Goal: Task Accomplishment & Management: Manage account settings

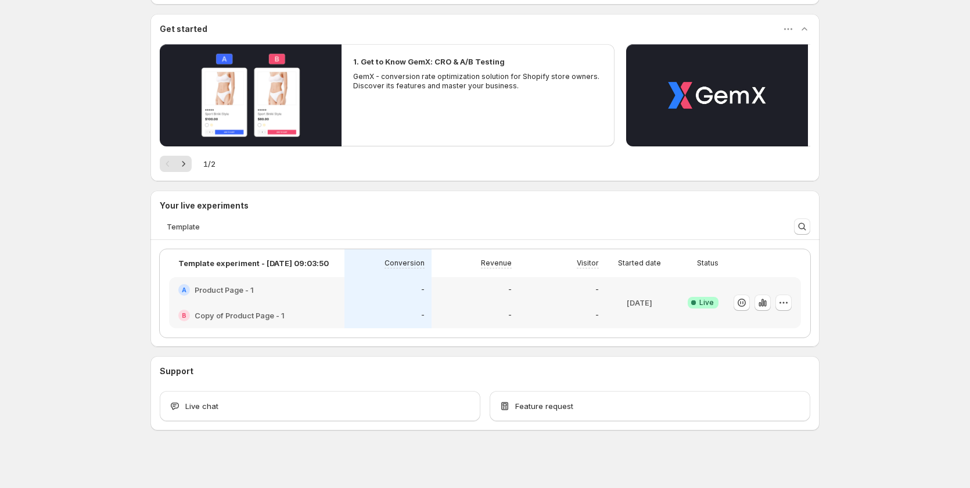
scroll to position [339, 0]
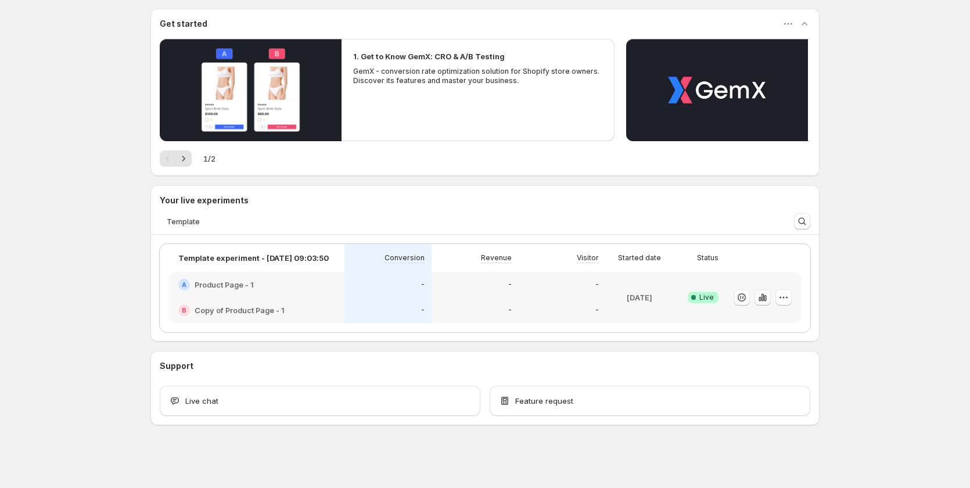
click at [762, 297] on icon "button" at bounding box center [763, 298] width 12 height 12
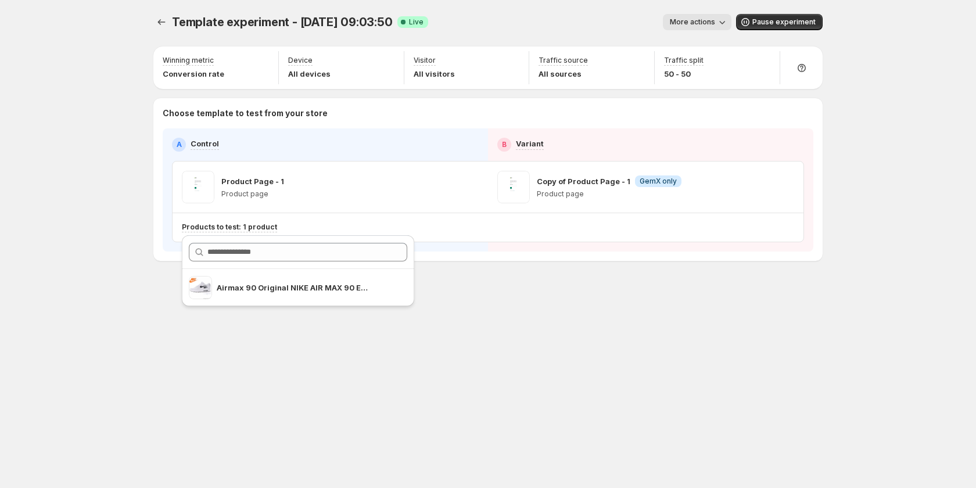
click at [91, 306] on div "Template experiment - Aug 11, 09:03:50. This page is ready Template experiment …" at bounding box center [488, 244] width 976 height 488
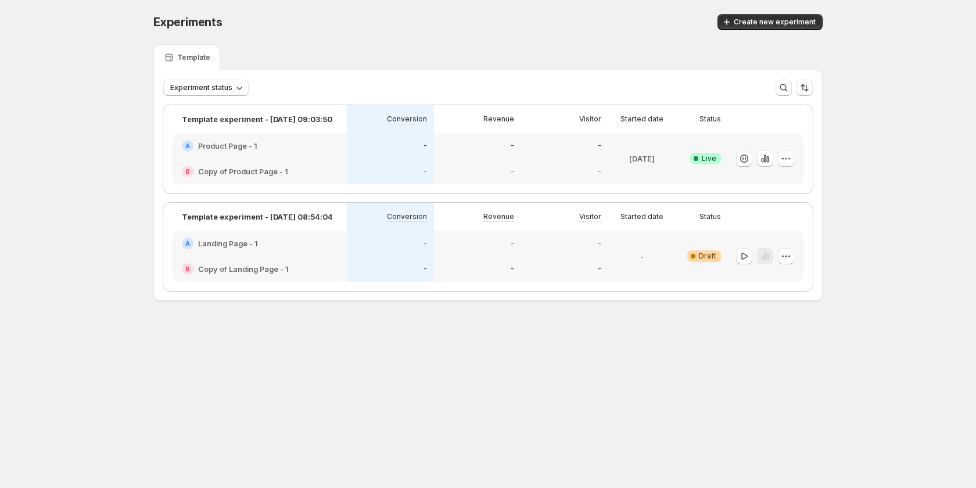
click at [353, 149] on div "-" at bounding box center [390, 146] width 87 height 26
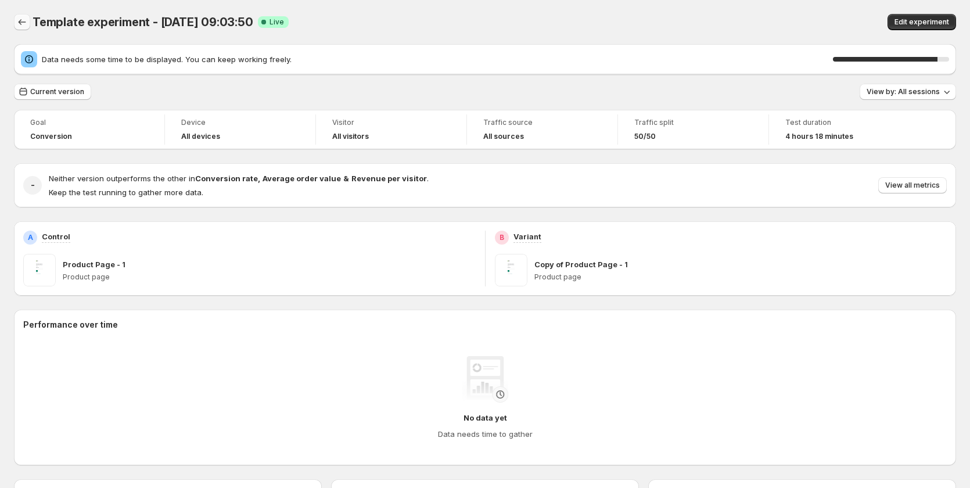
click at [23, 19] on icon "Back" at bounding box center [22, 22] width 12 height 12
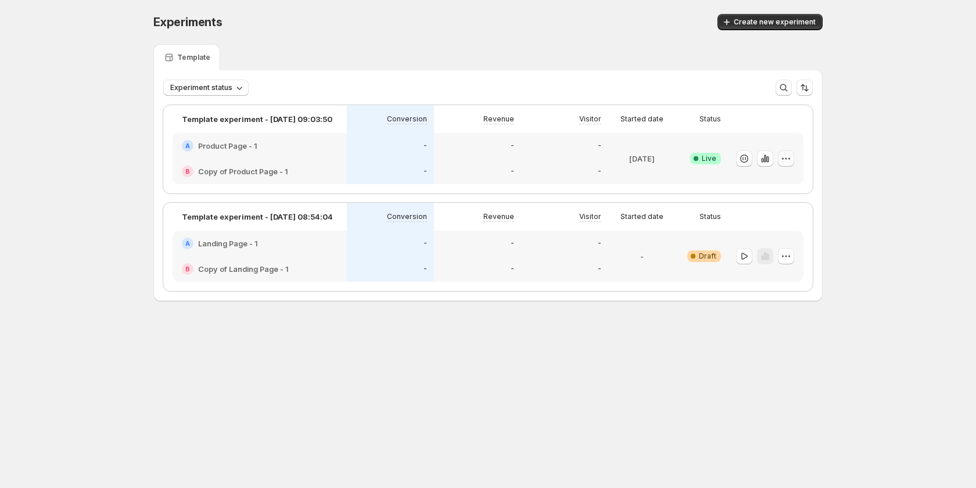
click at [789, 154] on icon "button" at bounding box center [786, 159] width 12 height 12
click at [767, 177] on span "Edit" at bounding box center [796, 183] width 121 height 12
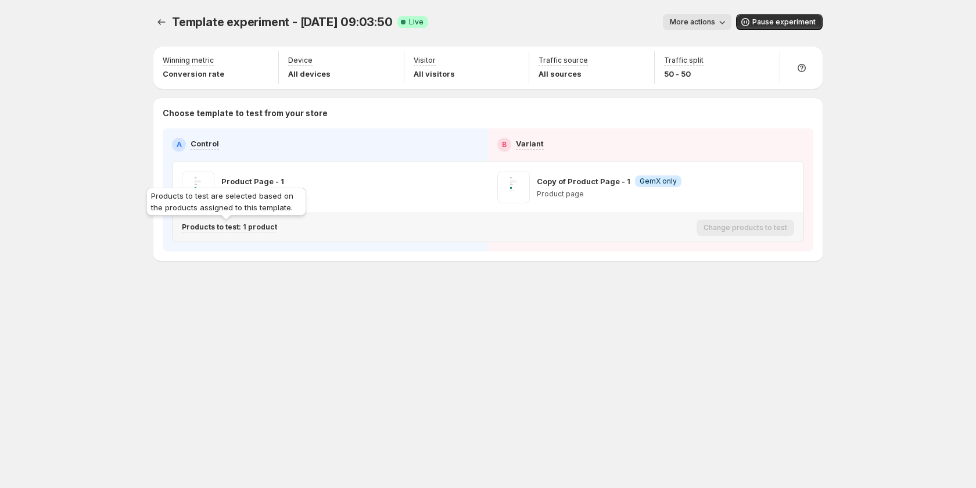
click at [256, 223] on p "Products to test: 1 product" at bounding box center [229, 226] width 95 height 9
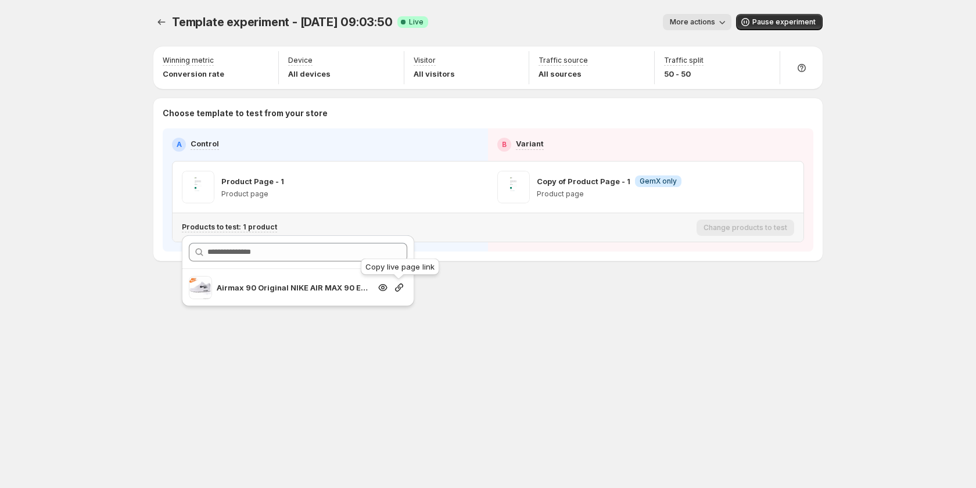
click at [400, 288] on icon "button" at bounding box center [399, 287] width 8 height 8
click at [467, 182] on icon "button" at bounding box center [471, 187] width 12 height 12
click at [452, 287] on div "Template experiment - Aug 11, 09:03:50. This page is ready Template experiment …" at bounding box center [487, 162] width 697 height 324
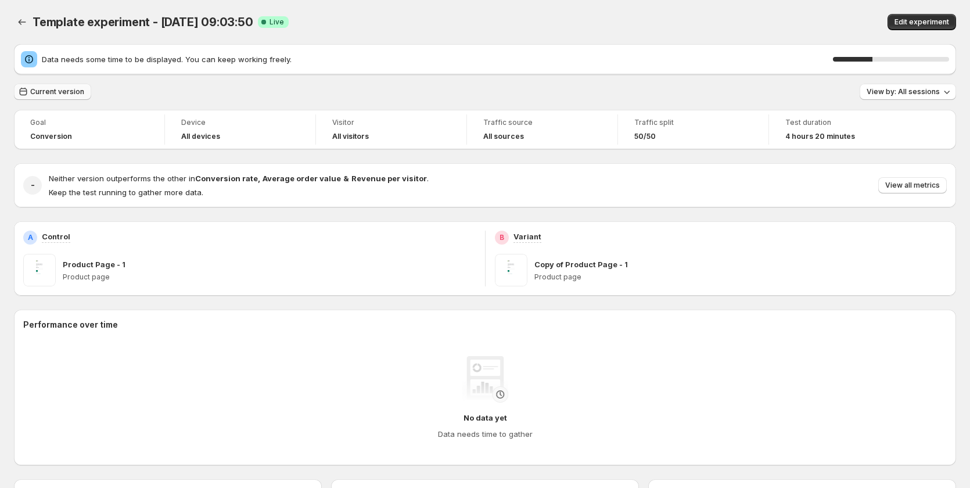
click at [81, 95] on span "Current version" at bounding box center [57, 91] width 54 height 9
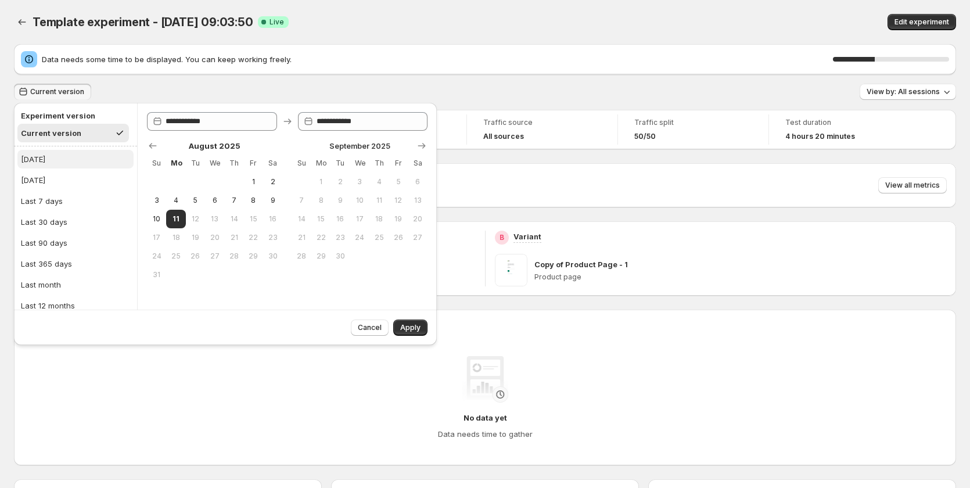
click at [72, 155] on button "Today" at bounding box center [75, 159] width 116 height 19
click at [405, 325] on span "Apply" at bounding box center [410, 327] width 20 height 9
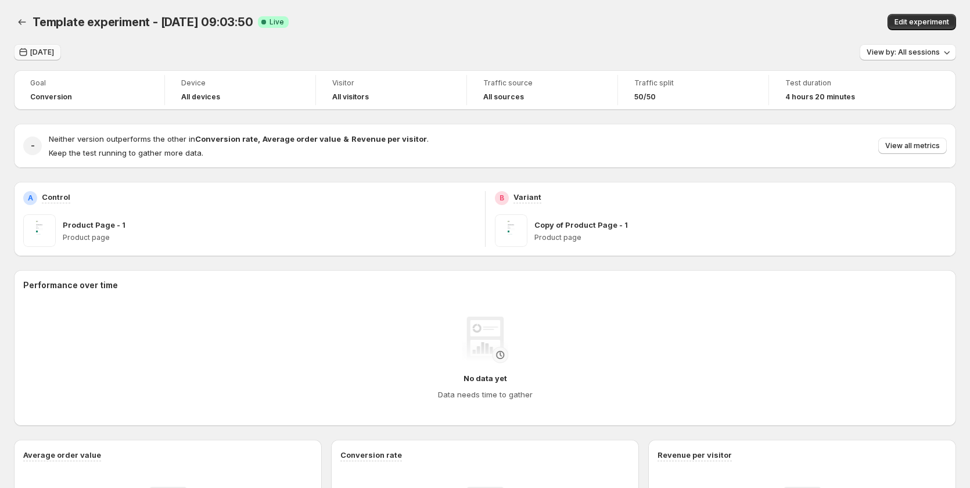
click at [40, 45] on button "Today" at bounding box center [37, 52] width 47 height 16
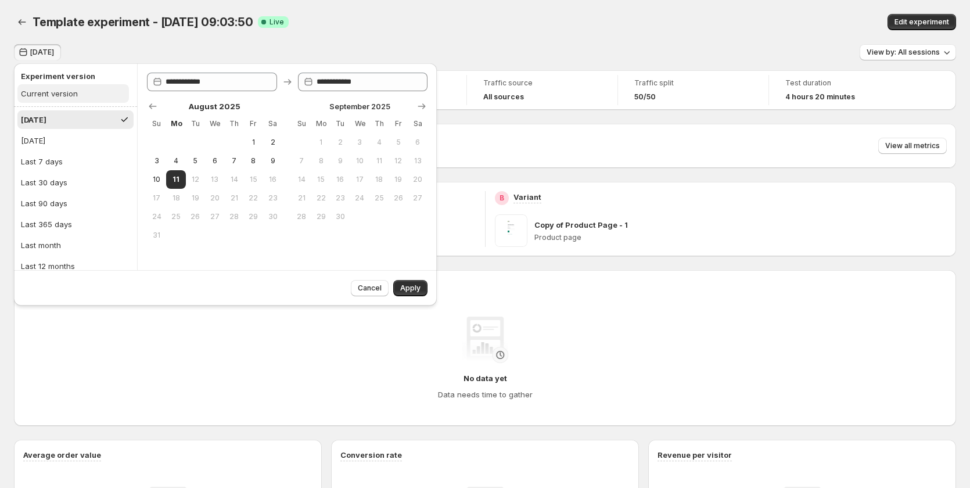
click at [52, 94] on div "Current version" at bounding box center [49, 94] width 57 height 12
click at [427, 286] on button "Apply" at bounding box center [410, 288] width 34 height 16
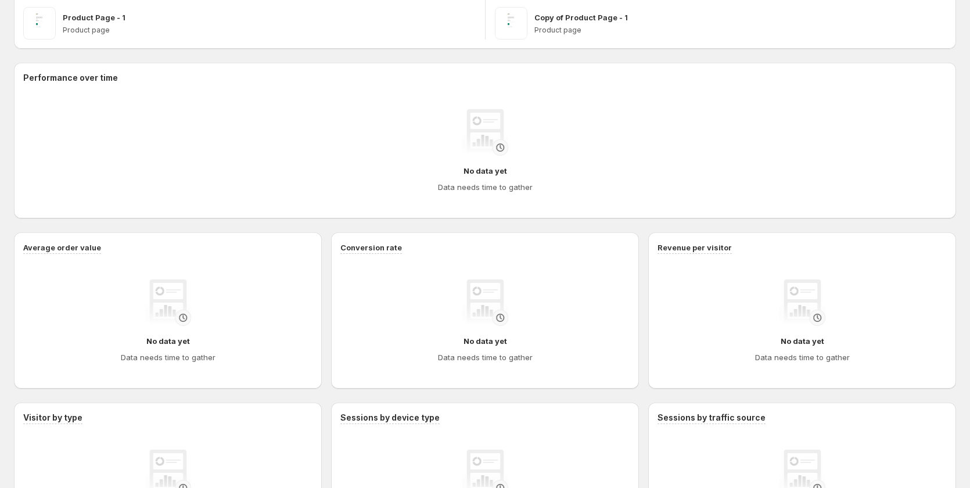
scroll to position [32, 0]
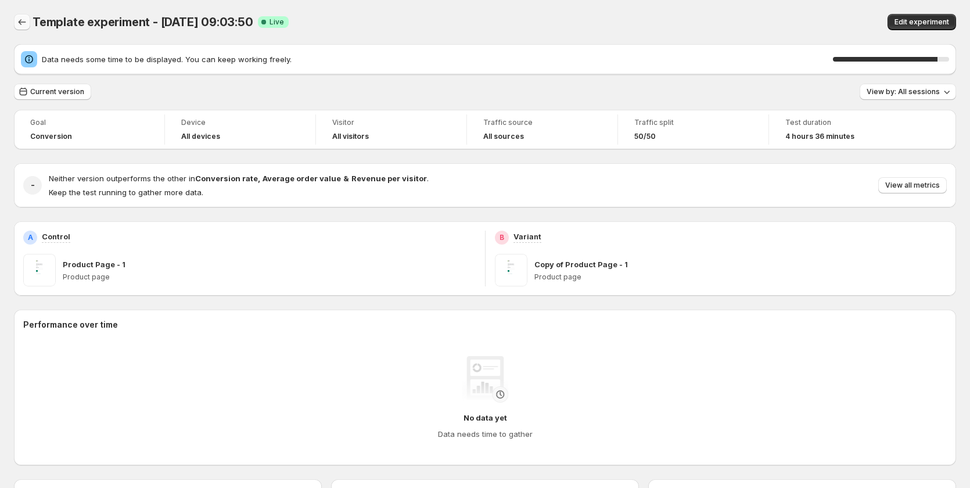
click at [22, 24] on icon "Back" at bounding box center [22, 22] width 12 height 12
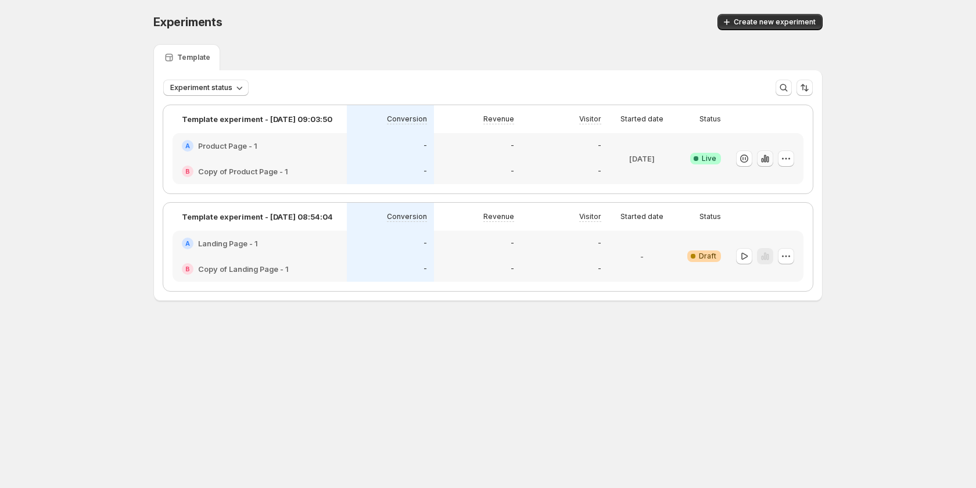
click at [760, 157] on icon "button" at bounding box center [765, 159] width 12 height 12
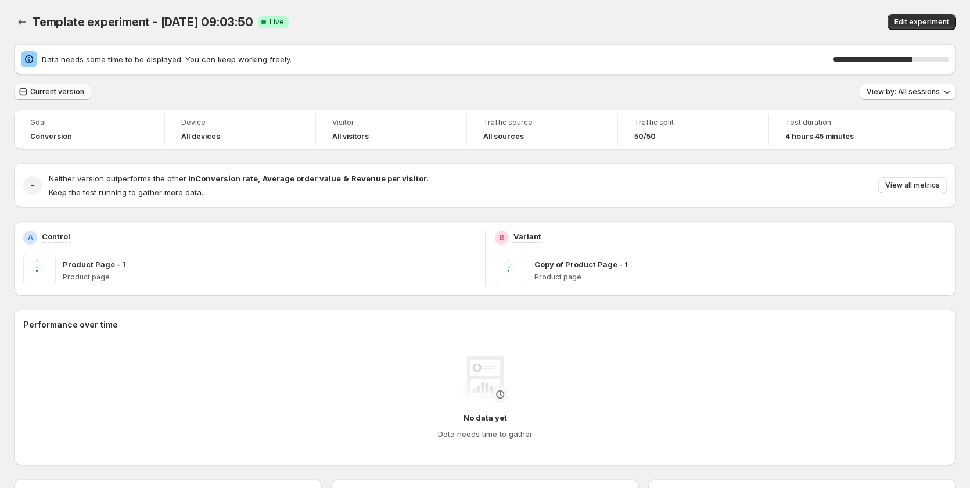
click at [53, 89] on span "Current version" at bounding box center [57, 91] width 54 height 9
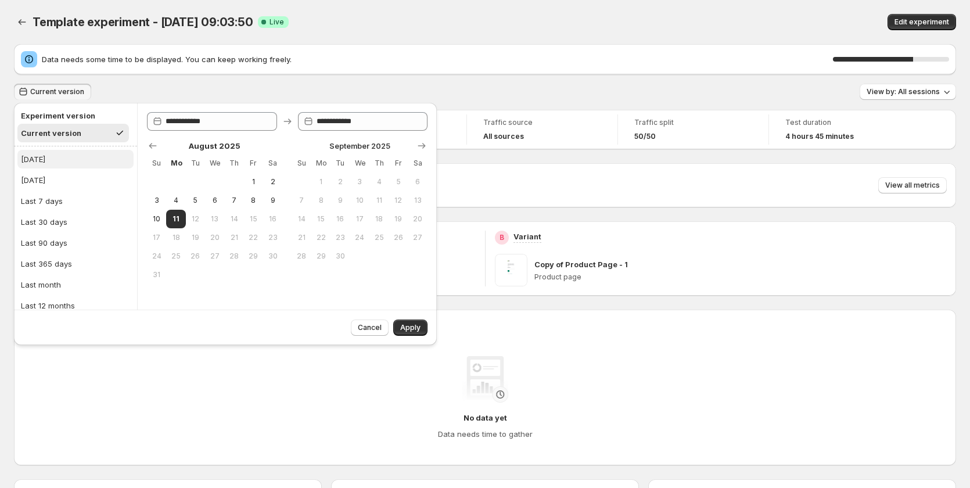
click at [58, 166] on button "Today" at bounding box center [75, 159] width 116 height 19
click at [401, 326] on span "Apply" at bounding box center [410, 327] width 20 height 9
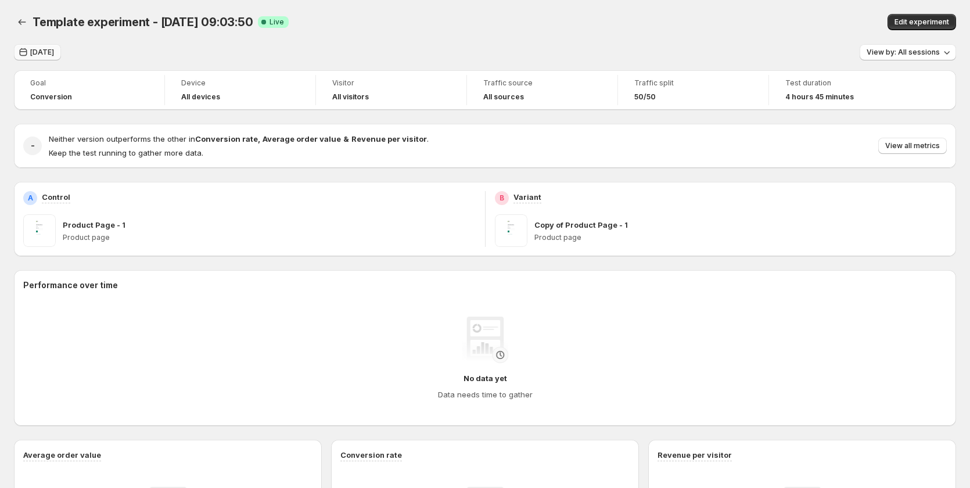
click at [44, 53] on span "Today" at bounding box center [42, 52] width 24 height 9
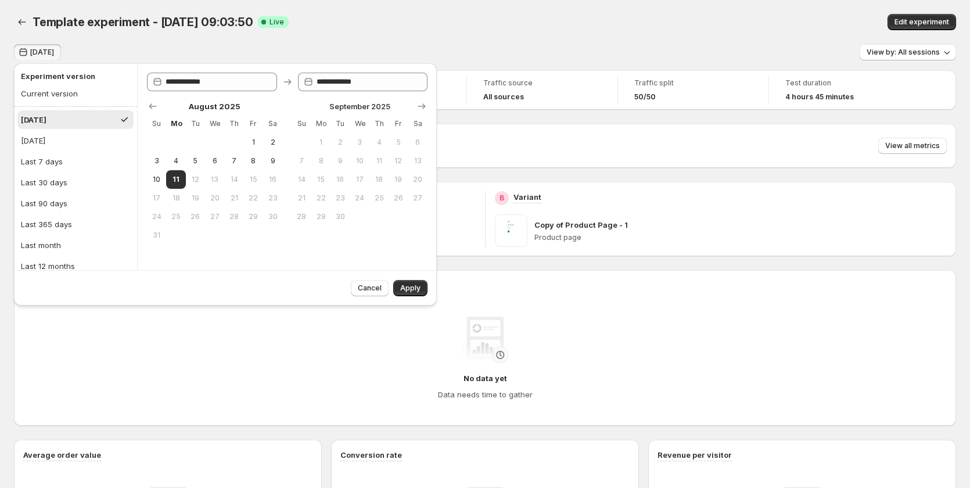
click at [59, 117] on button "Today" at bounding box center [75, 119] width 116 height 19
click at [58, 94] on div "Current version" at bounding box center [49, 94] width 57 height 12
click at [396, 282] on button "Apply" at bounding box center [410, 288] width 34 height 16
